Goal: Ask a question

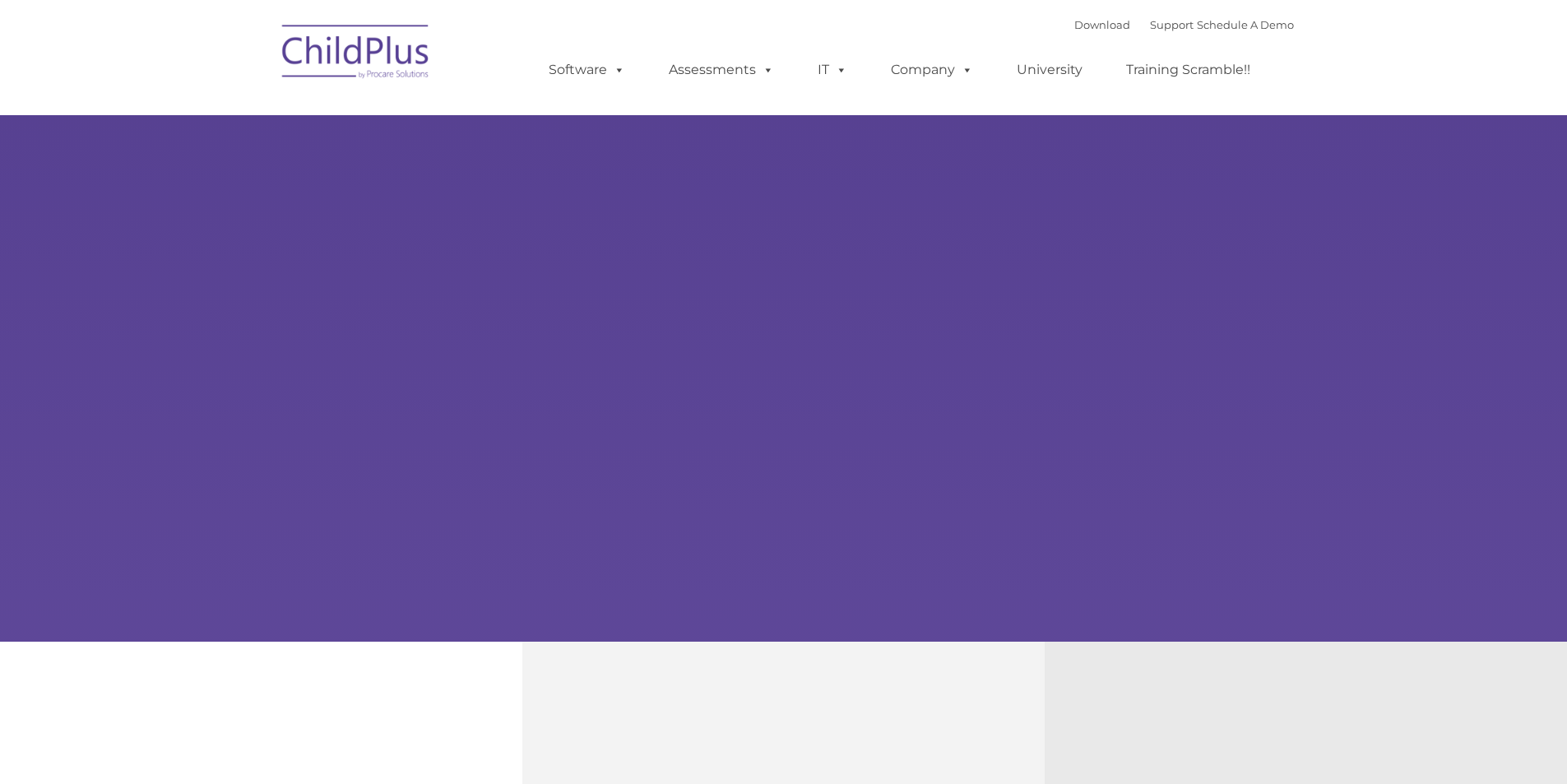
type input ""
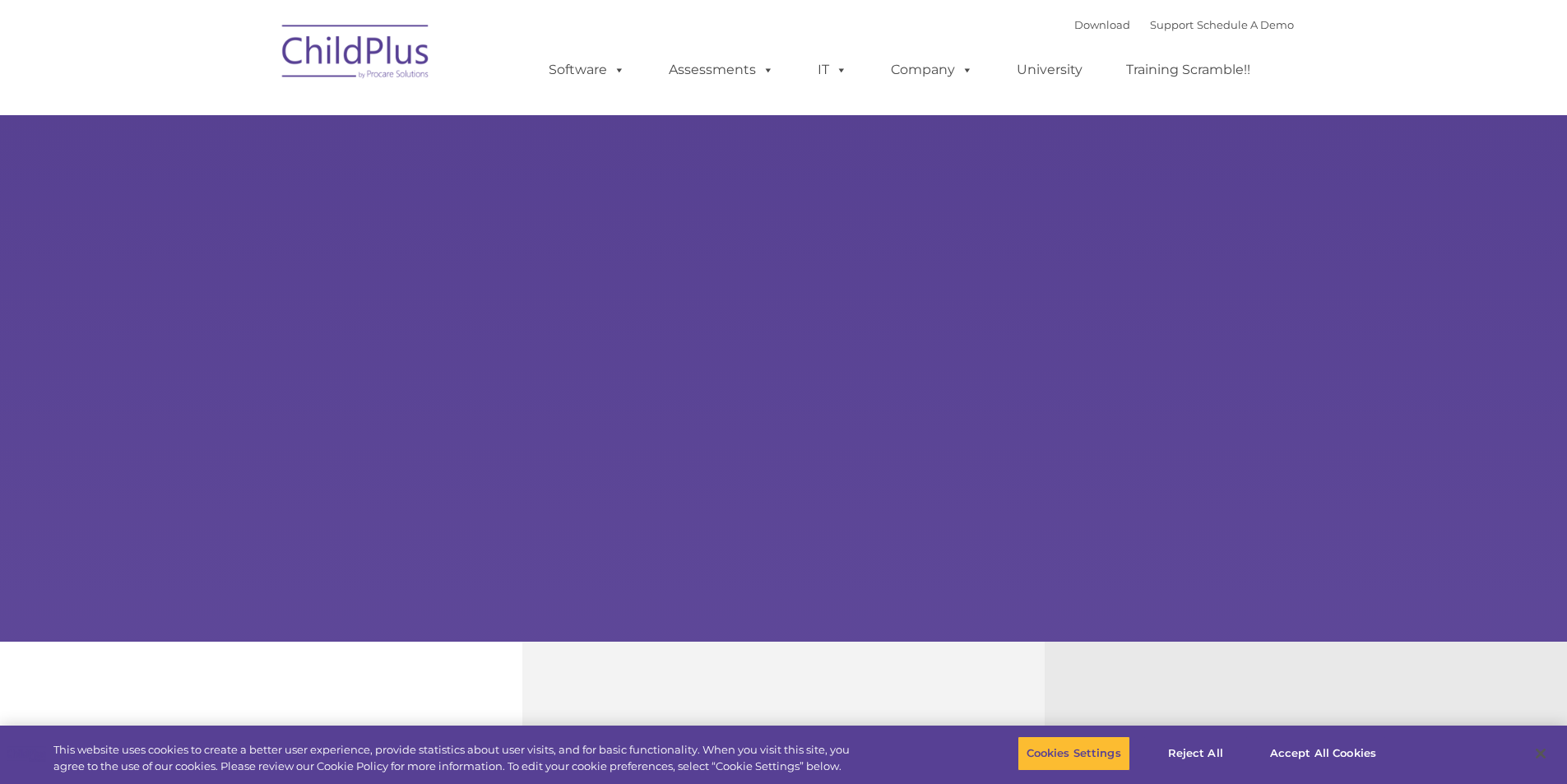
select select "MEDIUM"
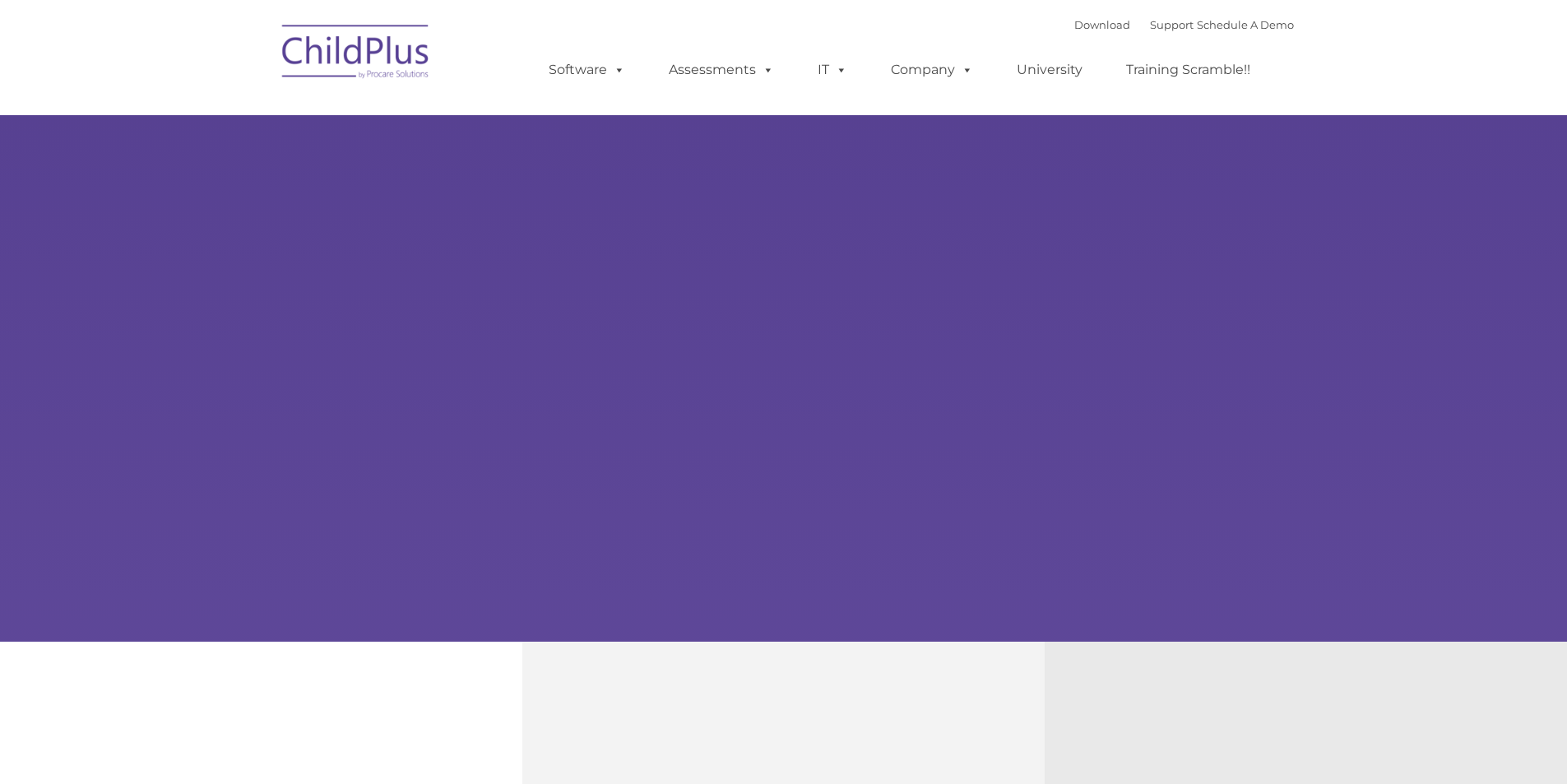
select select "MEDIUM"
